Goal: Navigation & Orientation: Find specific page/section

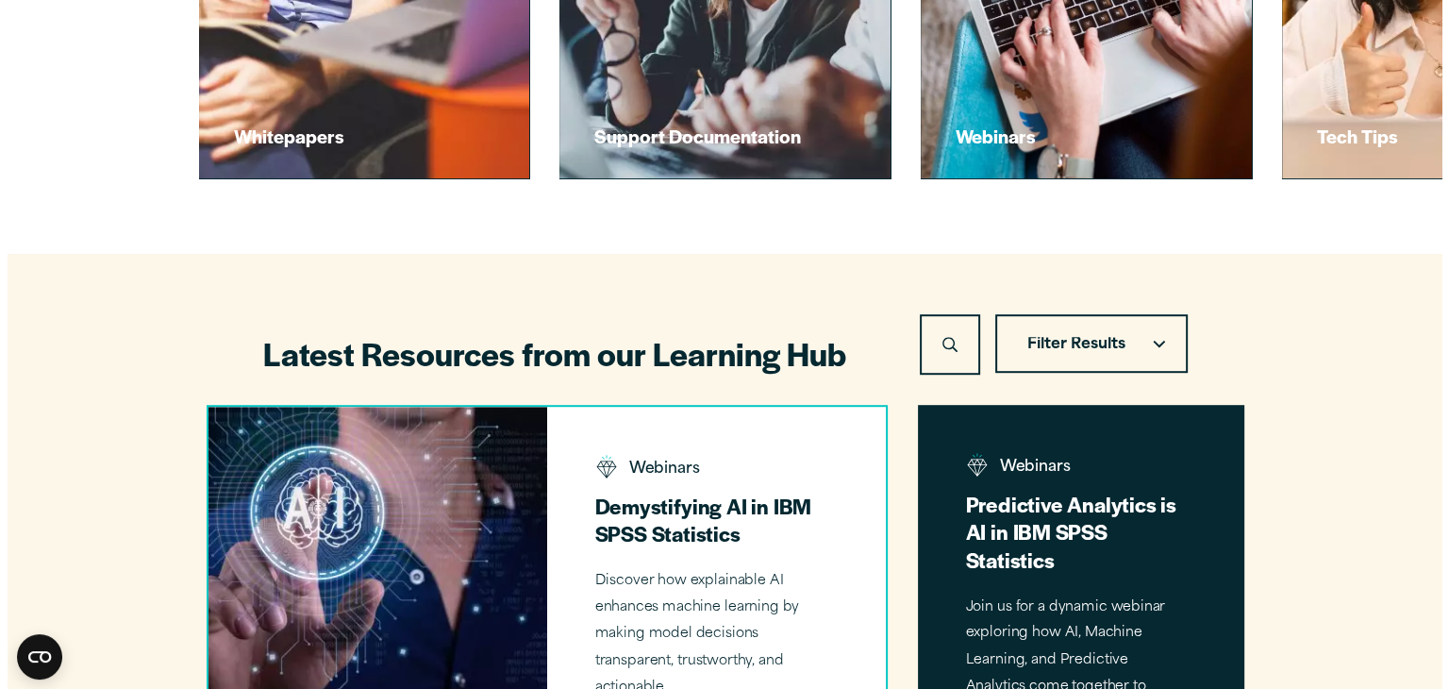
scroll to position [1038, 0]
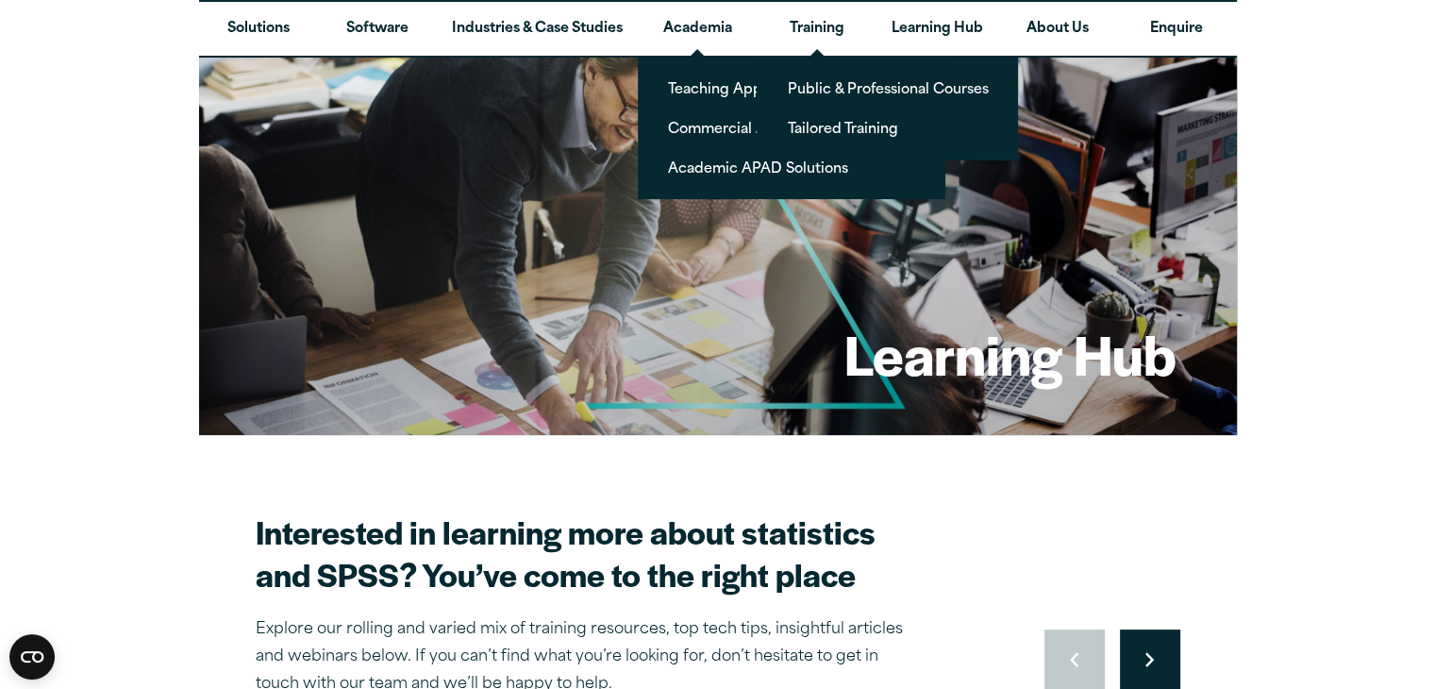
scroll to position [94, 0]
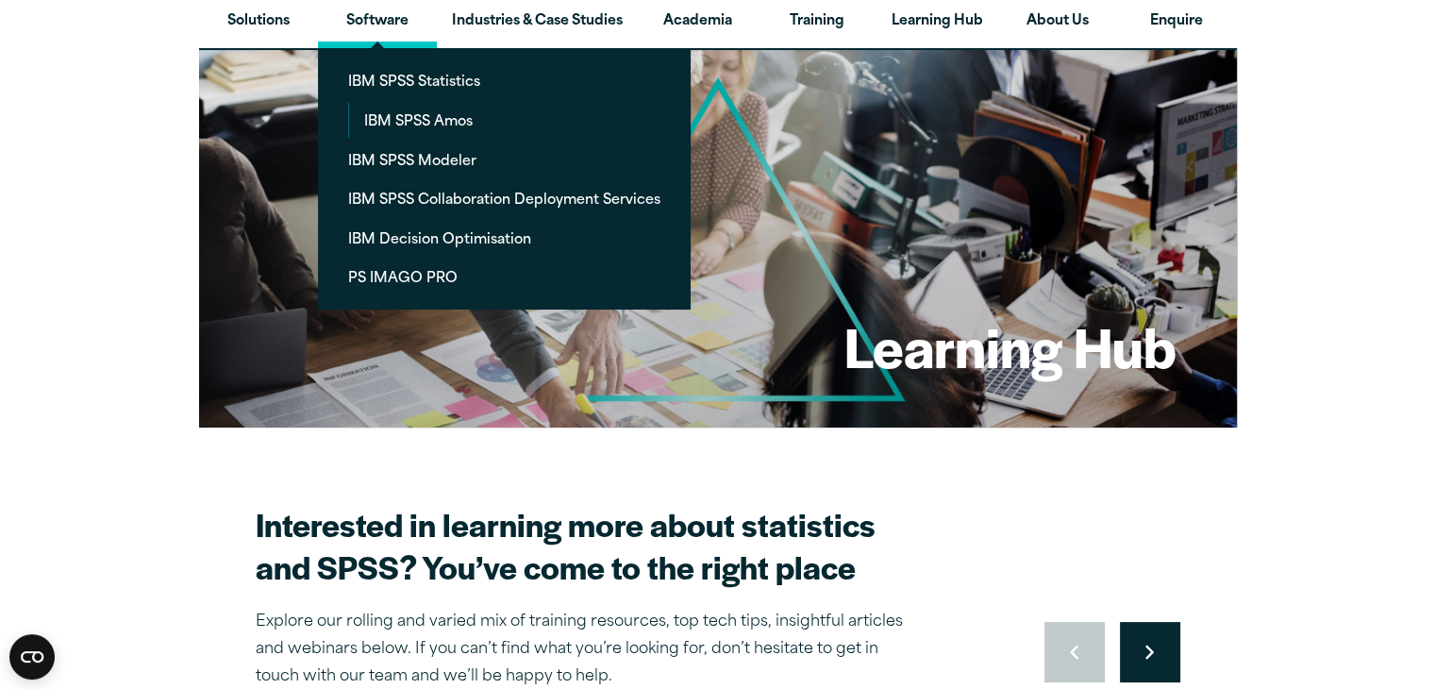
click at [394, 23] on link "Software" at bounding box center [377, 21] width 119 height 55
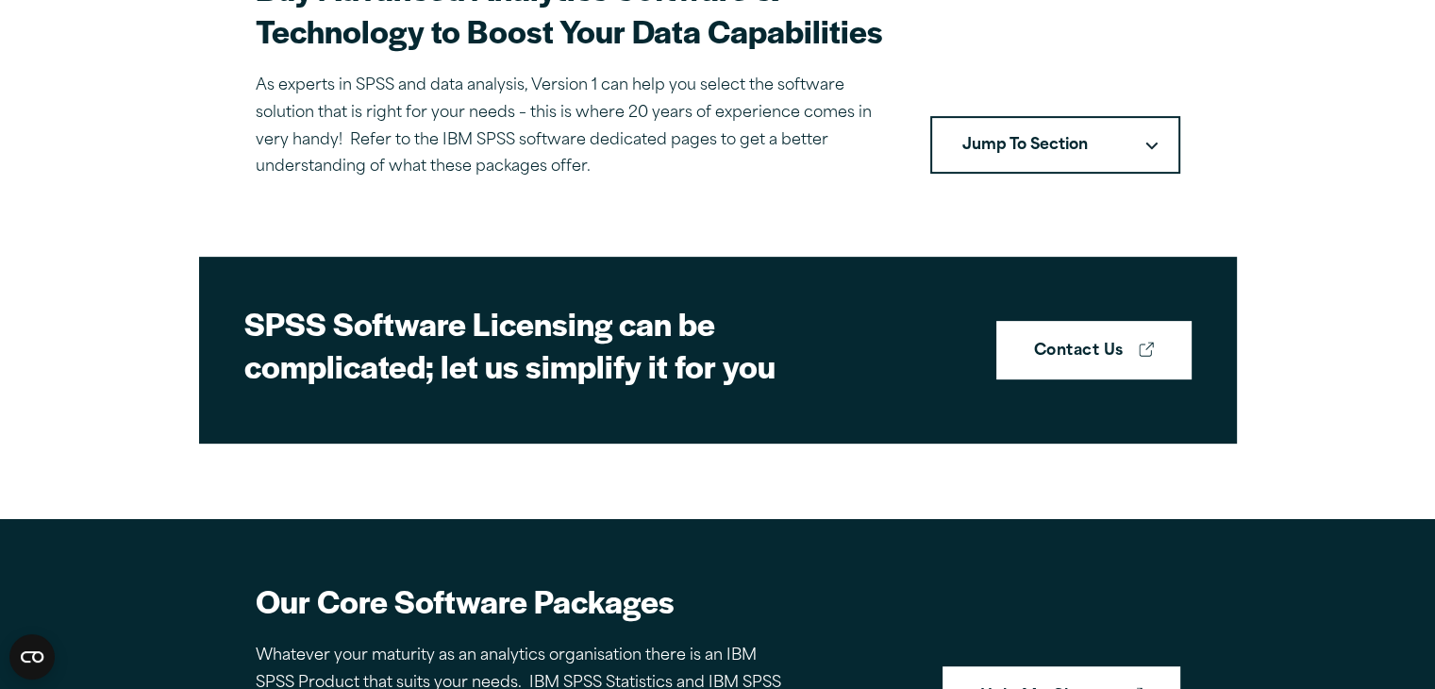
scroll to position [660, 0]
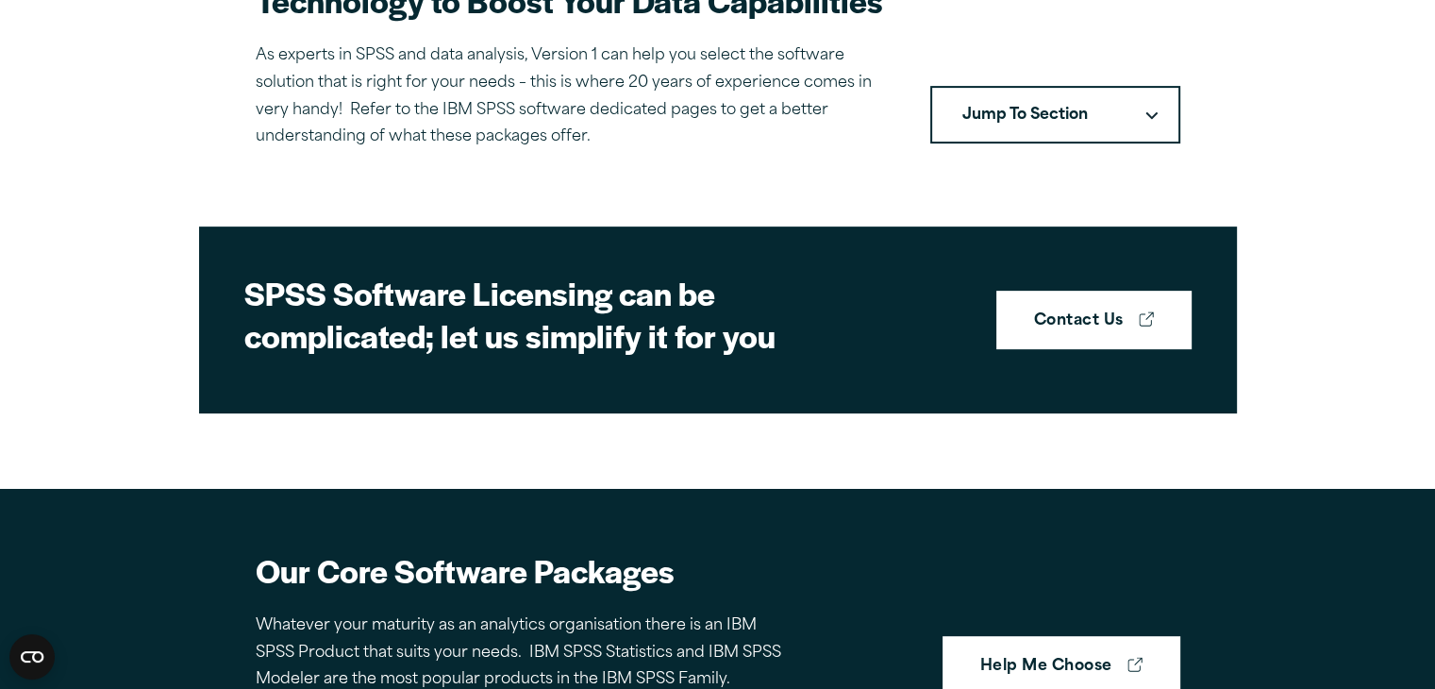
drag, startPoint x: 1057, startPoint y: 117, endPoint x: 1049, endPoint y: 125, distance: 11.4
click at [1049, 125] on button "Jump To Section" at bounding box center [1055, 115] width 250 height 58
